Goal: Task Accomplishment & Management: Manage account settings

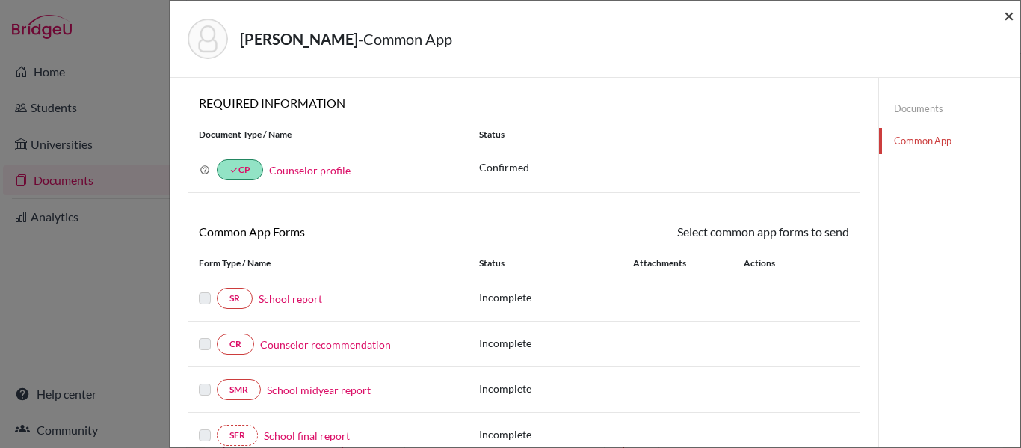
click at [1008, 17] on span "×" at bounding box center [1009, 15] width 10 height 22
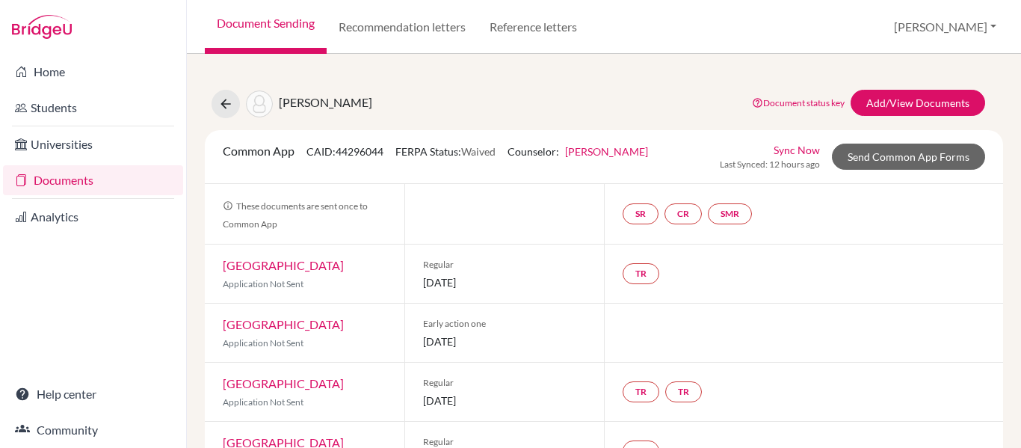
click at [64, 180] on link "Documents" at bounding box center [93, 180] width 180 height 30
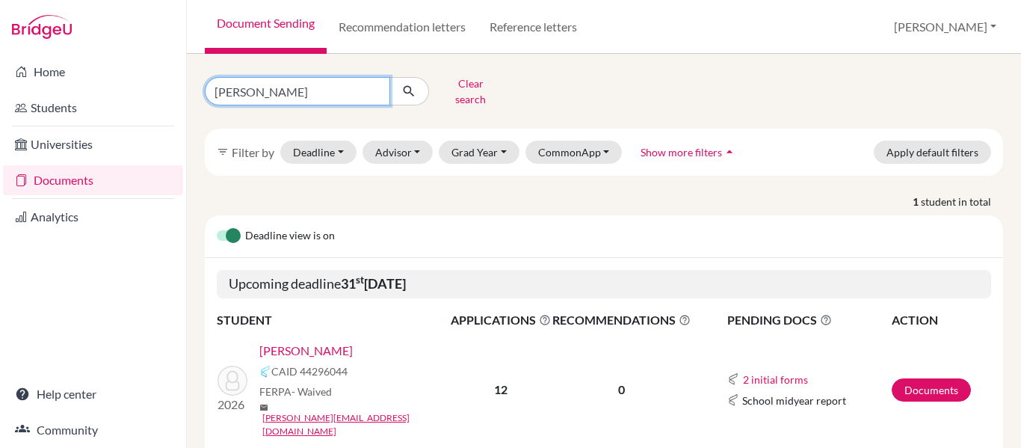
click at [270, 96] on input "[PERSON_NAME]" at bounding box center [297, 91] width 185 height 28
type input "f"
type input "reyes"
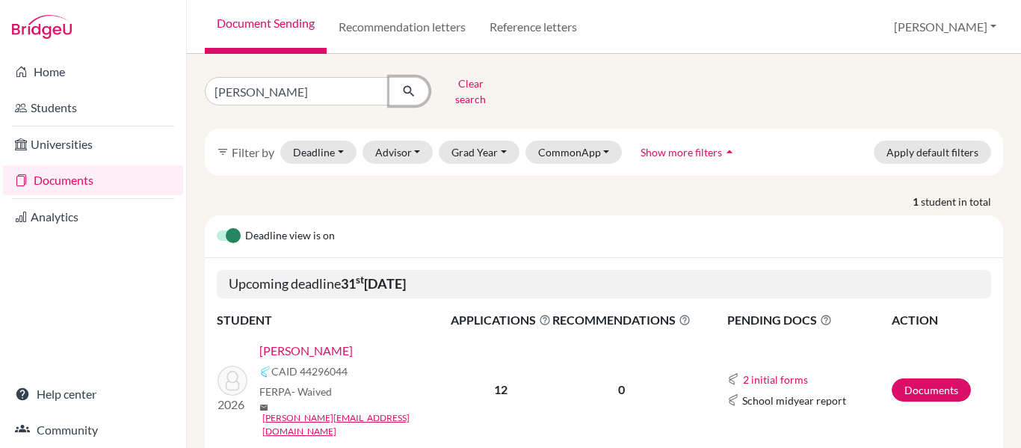
click at [406, 96] on button "submit" at bounding box center [409, 91] width 40 height 28
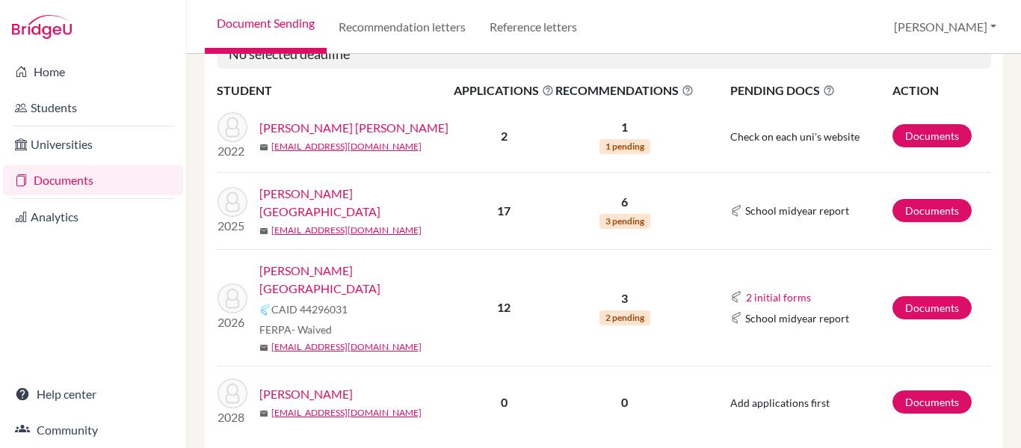
scroll to position [232, 0]
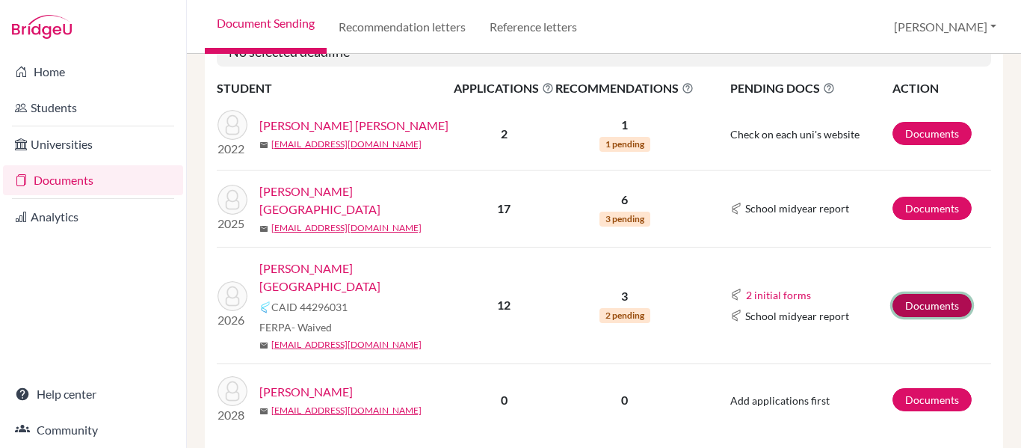
click at [925, 294] on link "Documents" at bounding box center [931, 305] width 79 height 23
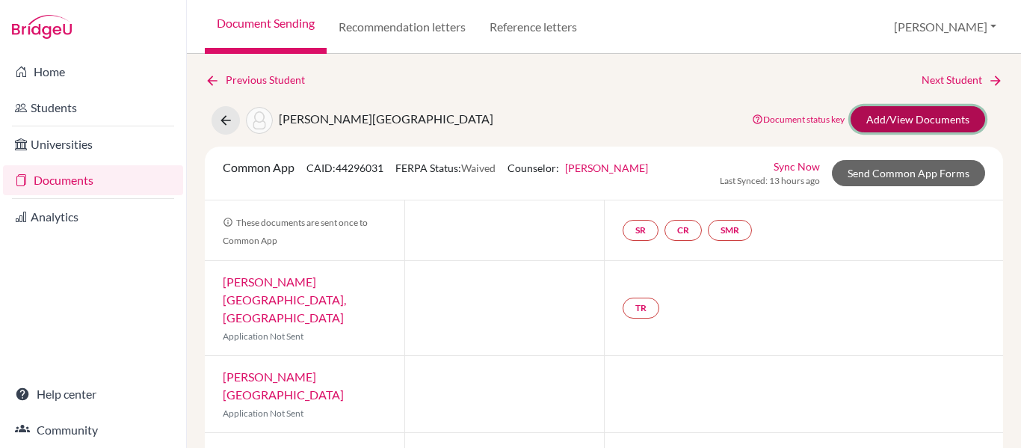
click at [907, 123] on link "Add/View Documents" at bounding box center [918, 119] width 135 height 26
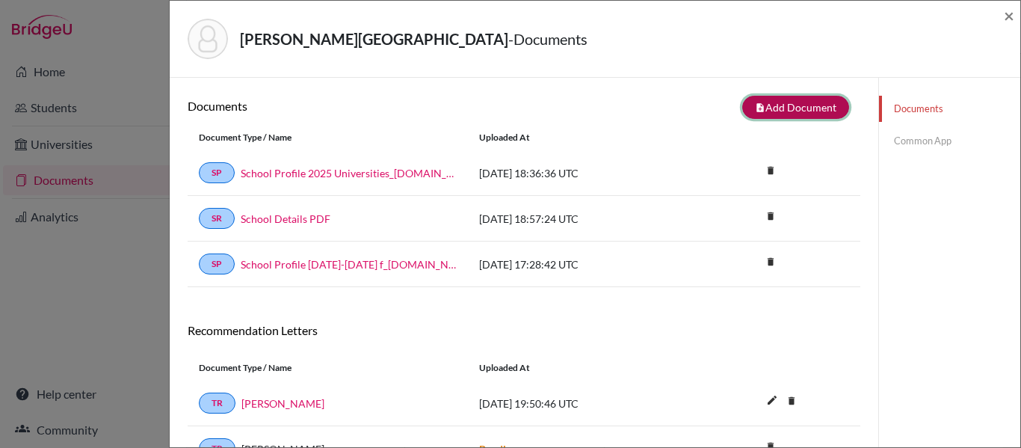
click at [821, 109] on button "note_add Add Document" at bounding box center [795, 107] width 107 height 23
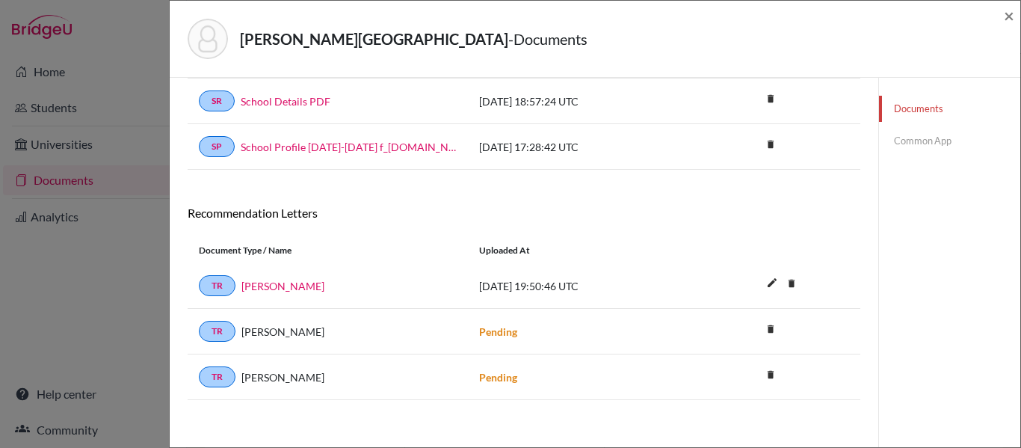
scroll to position [194, 0]
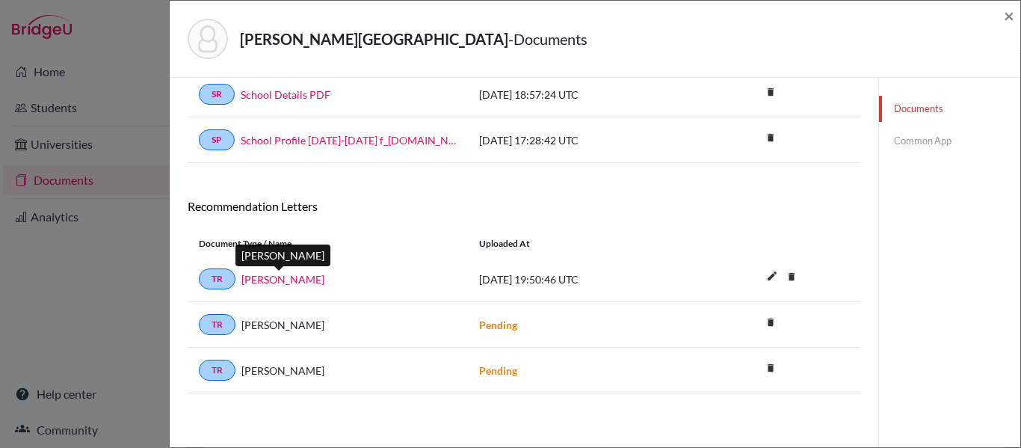
click at [254, 280] on link "[PERSON_NAME]" at bounding box center [282, 279] width 83 height 16
